Goal: Task Accomplishment & Management: Manage account settings

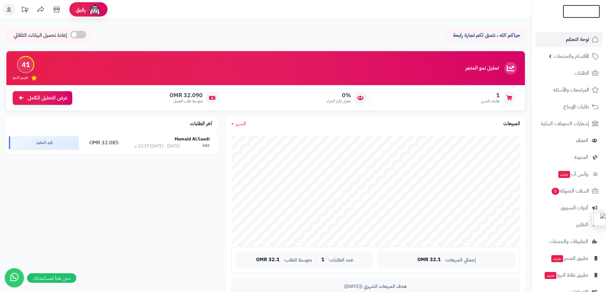
click at [574, 12] on img at bounding box center [581, 11] width 37 height 13
click at [57, 11] on icon at bounding box center [56, 9] width 13 height 13
click at [555, 60] on span "الأقسام والمنتجات" at bounding box center [571, 56] width 35 height 9
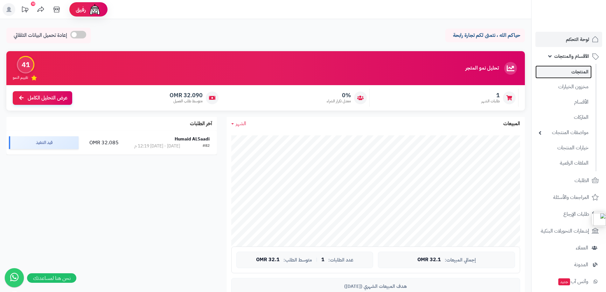
click at [569, 73] on link "المنتجات" at bounding box center [563, 72] width 56 height 13
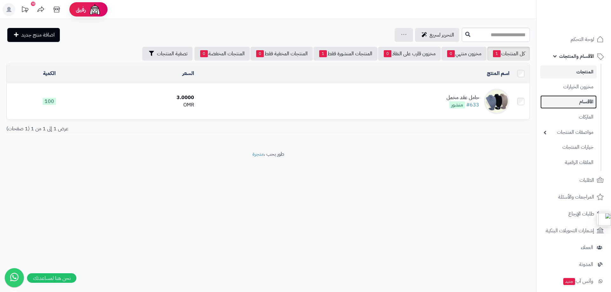
click at [580, 101] on link "الأقسام" at bounding box center [568, 101] width 56 height 13
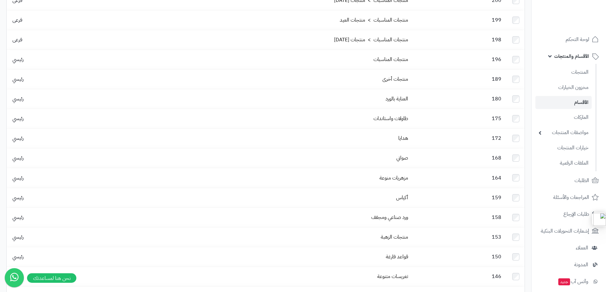
scroll to position [286, 0]
